Goal: Navigation & Orientation: Find specific page/section

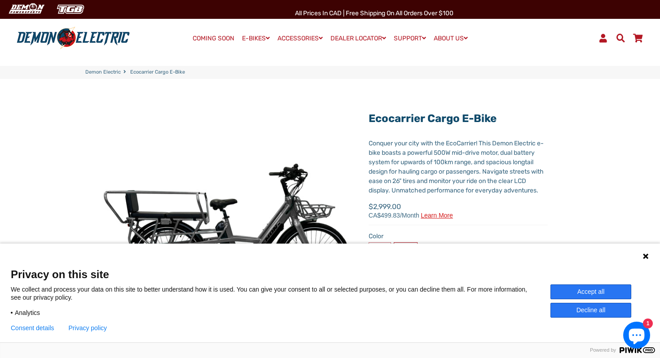
click at [648, 256] on icon at bounding box center [645, 256] width 7 height 7
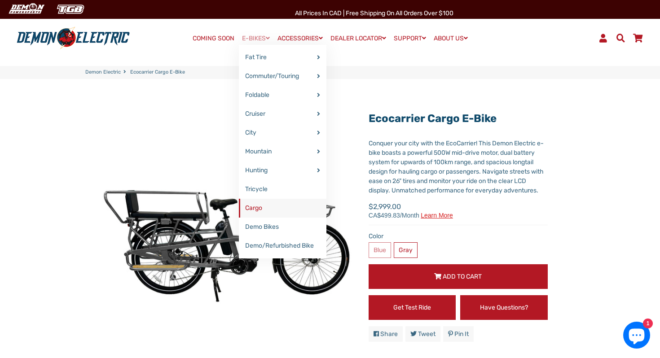
click at [294, 210] on link "Cargo" at bounding box center [283, 208] width 88 height 19
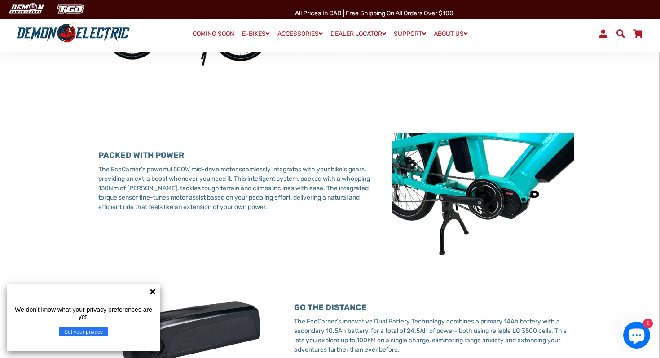
scroll to position [560, 0]
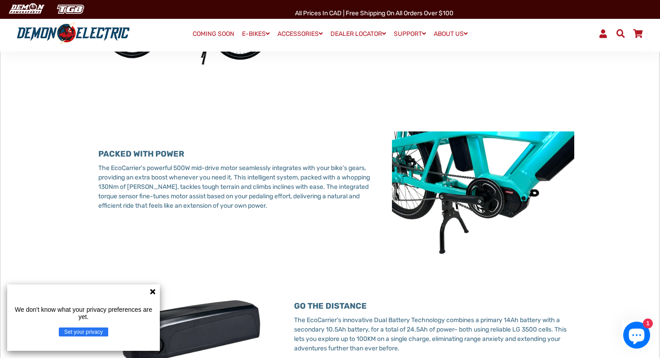
click at [485, 217] on img at bounding box center [483, 193] width 182 height 123
click at [510, 206] on img at bounding box center [483, 193] width 182 height 123
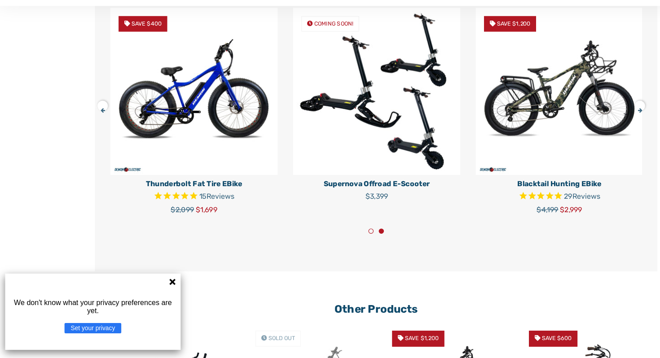
scroll to position [1499, 0]
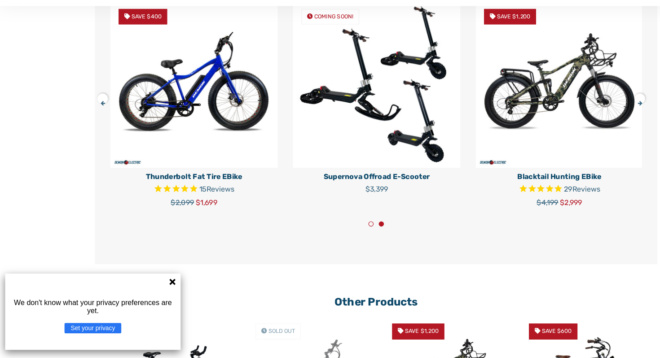
click at [151, 294] on icon at bounding box center [152, 291] width 5 height 5
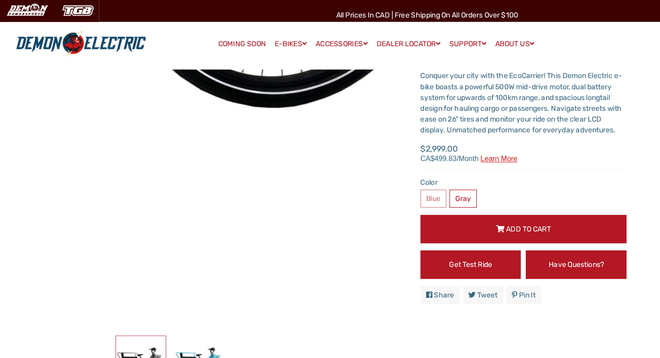
scroll to position [0, 0]
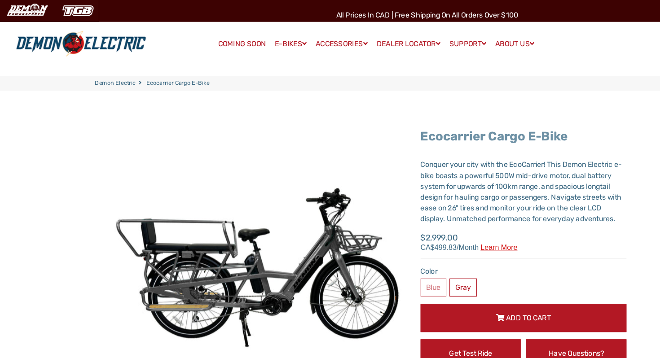
drag, startPoint x: 504, startPoint y: 124, endPoint x: 369, endPoint y: 124, distance: 134.7
click at [369, 124] on h1 "Ecocarrier Cargo E-Bike" at bounding box center [458, 118] width 179 height 13
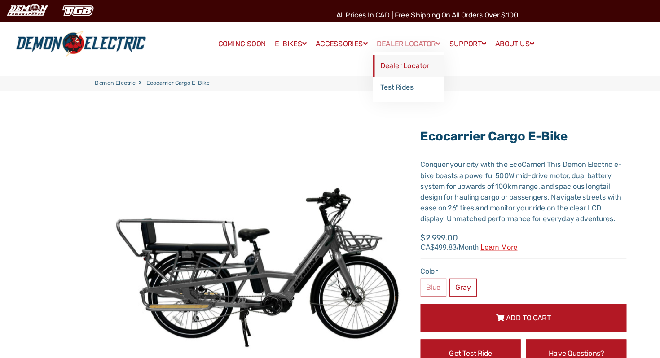
click at [370, 57] on link "Dealer Locator" at bounding box center [358, 57] width 62 height 19
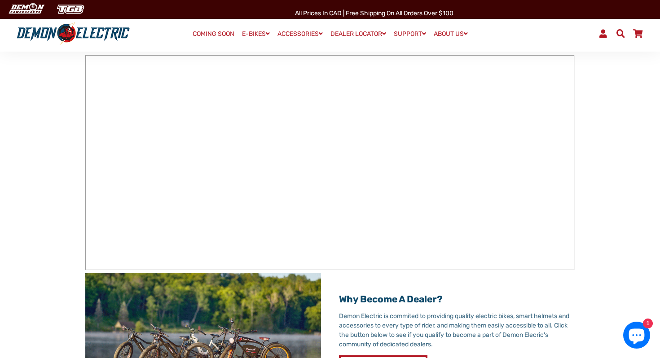
scroll to position [110, 0]
